Goal: Task Accomplishment & Management: Use online tool/utility

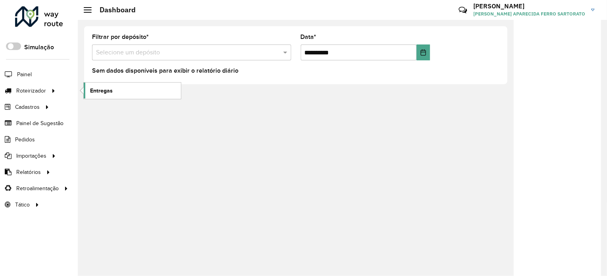
click at [101, 91] on span "Entregas" at bounding box center [101, 91] width 23 height 8
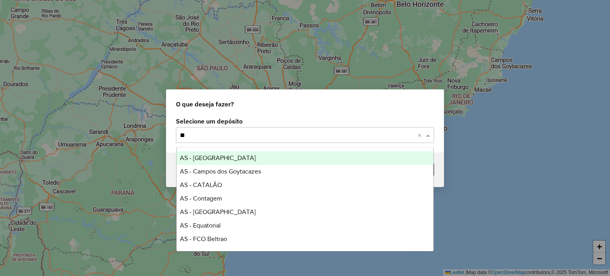
type input "***"
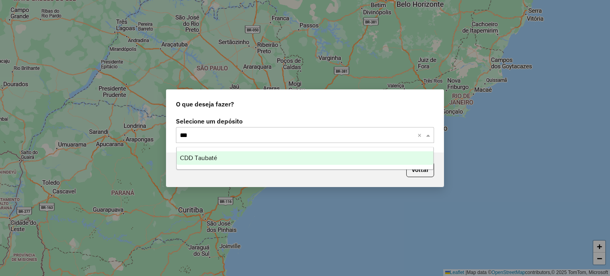
click at [206, 158] on span "CDD Taubaté" at bounding box center [198, 157] width 37 height 7
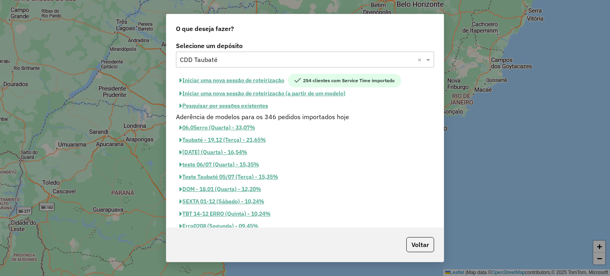
click at [209, 103] on button "Pesquisar por sessões existentes" at bounding box center [224, 106] width 96 height 12
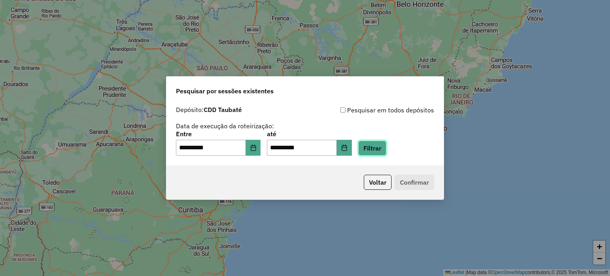
click at [384, 151] on button "Filtrar" at bounding box center [372, 148] width 28 height 15
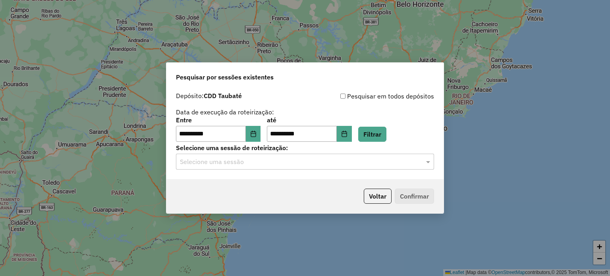
click at [293, 163] on input "text" at bounding box center [297, 162] width 234 height 10
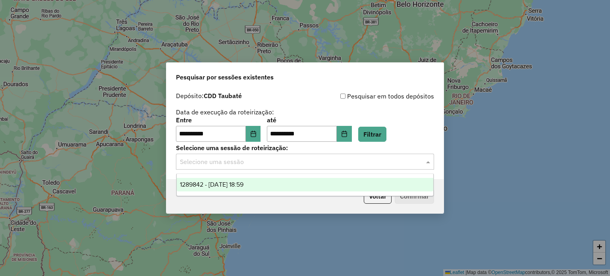
click at [259, 184] on div "1289842 - 07/10/2025 18:59" at bounding box center [305, 184] width 257 height 13
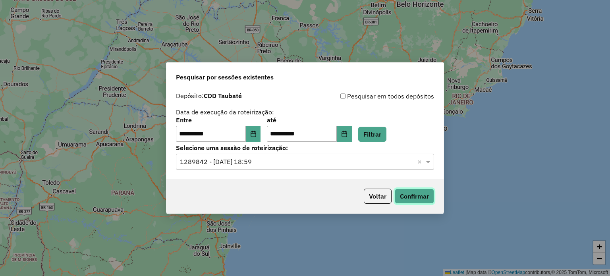
click at [420, 198] on button "Confirmar" at bounding box center [414, 196] width 39 height 15
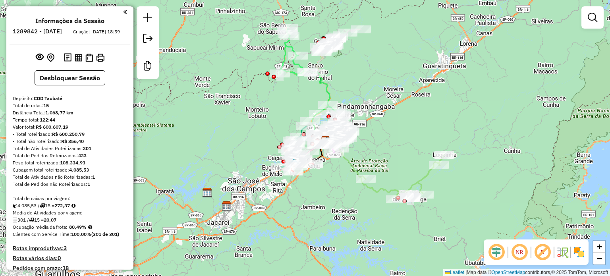
drag, startPoint x: 172, startPoint y: 183, endPoint x: 203, endPoint y: 187, distance: 32.0
click at [203, 187] on div "Janela de atendimento Grade de atendimento Capacidade Transportadoras Veículos …" at bounding box center [305, 138] width 610 height 276
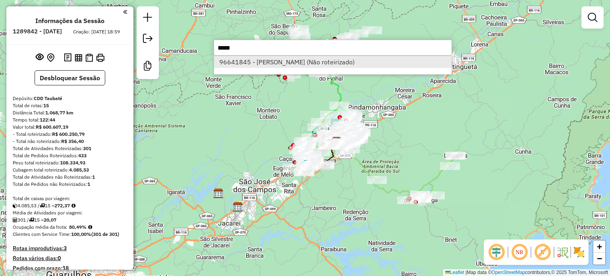
type input "*****"
click at [367, 66] on li "96641845 - [PERSON_NAME] (Não roteirizado)" at bounding box center [332, 62] width 237 height 12
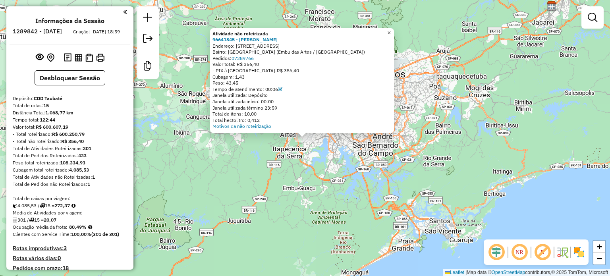
click at [391, 31] on span "×" at bounding box center [389, 32] width 4 height 7
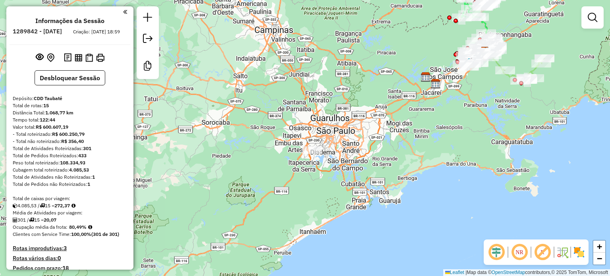
drag, startPoint x: 409, startPoint y: 123, endPoint x: 366, endPoint y: 152, distance: 50.9
click at [366, 152] on div "Janela de atendimento Grade de atendimento Capacidade Transportadoras Veículos …" at bounding box center [305, 138] width 610 height 276
click at [217, 254] on div "Janela de atendimento Grade de atendimento Capacidade Transportadoras Veículos …" at bounding box center [305, 138] width 610 height 276
click at [572, 95] on div "Janela de atendimento Grade de atendimento Capacidade Transportadoras Veículos …" at bounding box center [305, 138] width 610 height 276
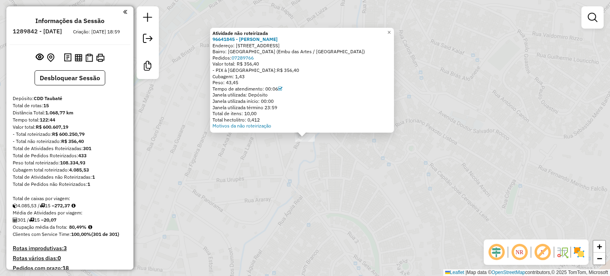
click at [310, 151] on div "Atividade não roteirizada 96641845 - [PERSON_NAME]: [STREET_ADDRESS] Pedidos: 0…" at bounding box center [305, 138] width 610 height 276
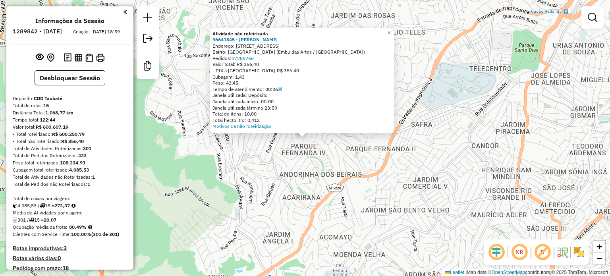
click at [262, 38] on strong "96641845 - [PERSON_NAME]" at bounding box center [244, 40] width 65 height 6
click at [391, 29] on span "×" at bounding box center [389, 32] width 4 height 7
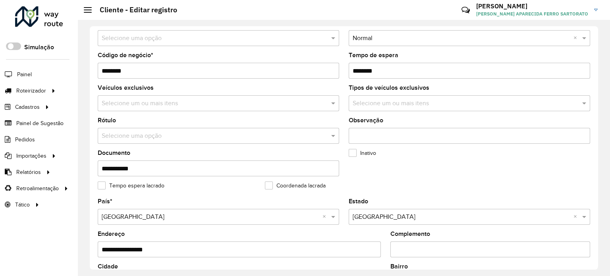
scroll to position [159, 0]
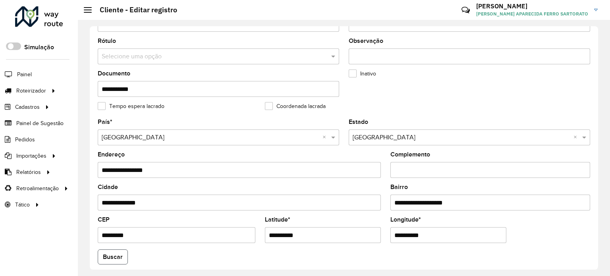
click at [112, 257] on button "Buscar" at bounding box center [113, 256] width 30 height 15
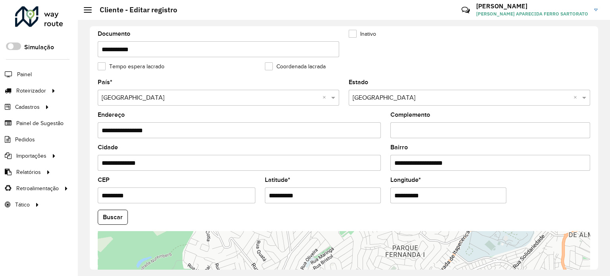
scroll to position [278, 0]
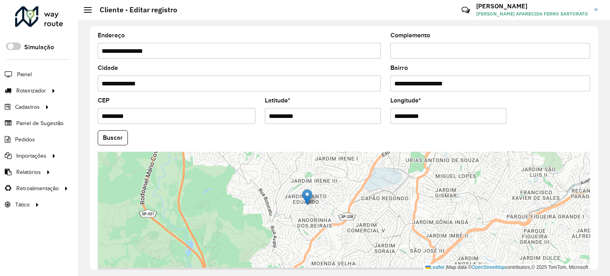
drag, startPoint x: 289, startPoint y: 233, endPoint x: 279, endPoint y: 151, distance: 82.0
click at [279, 152] on div "Leaflet | Map data © OpenStreetMap contributors,© 2025 TomTom, Microsoft" at bounding box center [344, 211] width 492 height 119
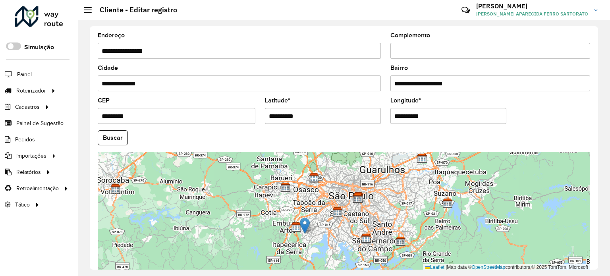
drag, startPoint x: 390, startPoint y: 200, endPoint x: 338, endPoint y: 228, distance: 59.0
click at [338, 228] on div "Leaflet | Map data © OpenStreetMap contributors,© 2025 TomTom, Microsoft" at bounding box center [344, 211] width 492 height 119
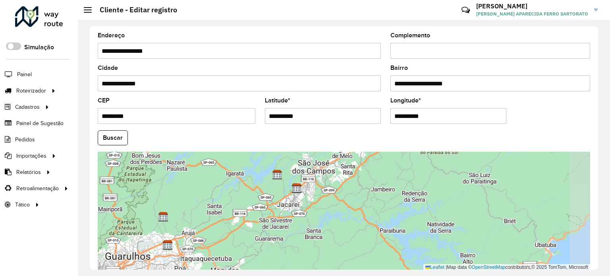
drag, startPoint x: 386, startPoint y: 208, endPoint x: 118, endPoint y: 295, distance: 281.6
click at [118, 276] on html "Aguarde... Pop-up bloqueado! Seu navegador bloqueou automáticamente a abertura …" at bounding box center [305, 138] width 610 height 276
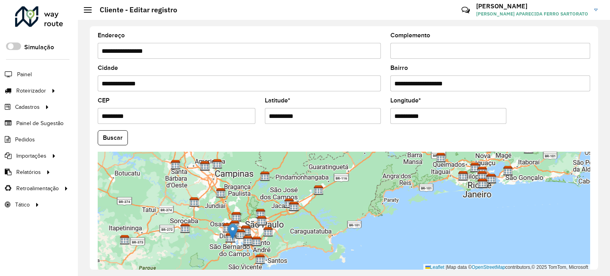
drag, startPoint x: 302, startPoint y: 199, endPoint x: 320, endPoint y: 217, distance: 26.1
click at [320, 217] on div "Leaflet | Map data © OpenStreetMap contributors,© 2025 TomTom, Microsoft" at bounding box center [344, 211] width 492 height 119
drag, startPoint x: 229, startPoint y: 225, endPoint x: 317, endPoint y: 183, distance: 97.1
click at [317, 183] on img at bounding box center [320, 190] width 10 height 16
type input "**********"
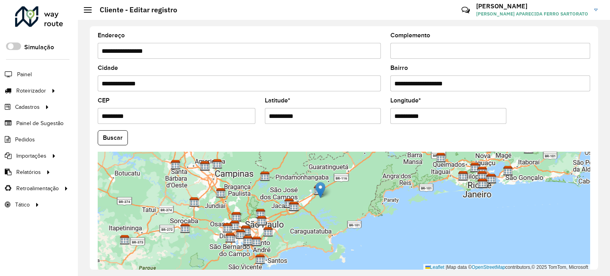
type input "**********"
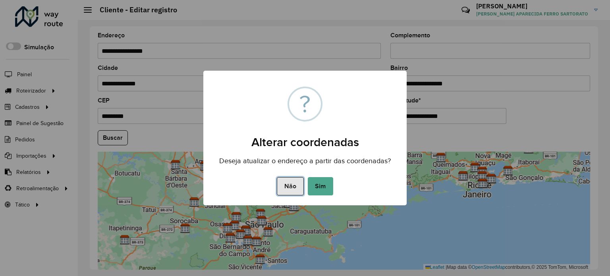
click at [289, 189] on button "Não" at bounding box center [290, 186] width 27 height 18
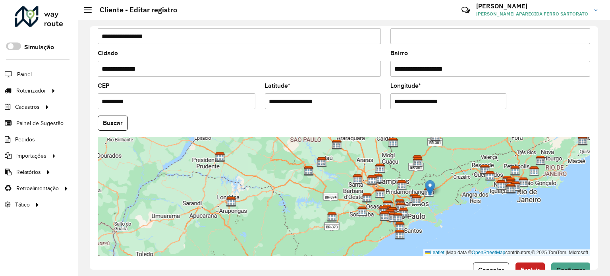
scroll to position [311, 0]
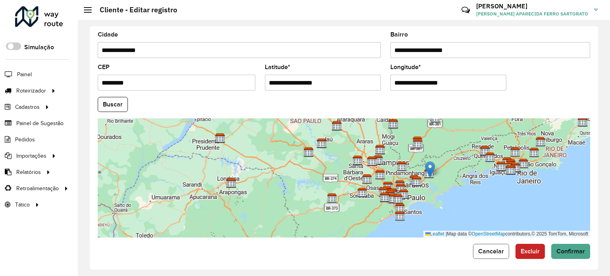
click at [481, 244] on button "Cancelar" at bounding box center [491, 251] width 36 height 15
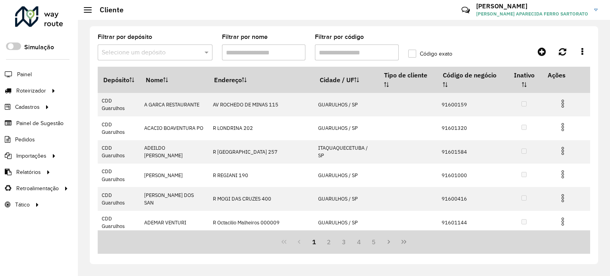
click at [572, 30] on div "Filtrar por depósito Selecione um depósito Filtrar por nome Filtrar por código …" at bounding box center [344, 145] width 508 height 238
